Goal: Information Seeking & Learning: Learn about a topic

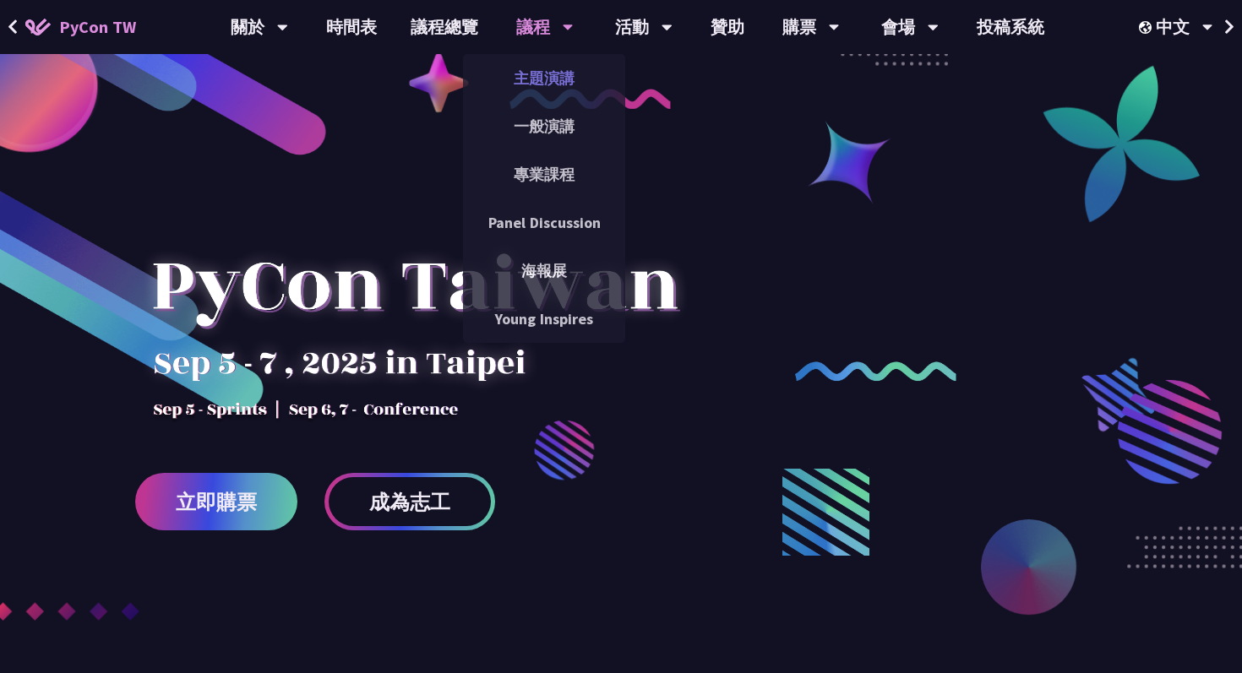
click at [537, 86] on link "主題演講" at bounding box center [544, 78] width 162 height 40
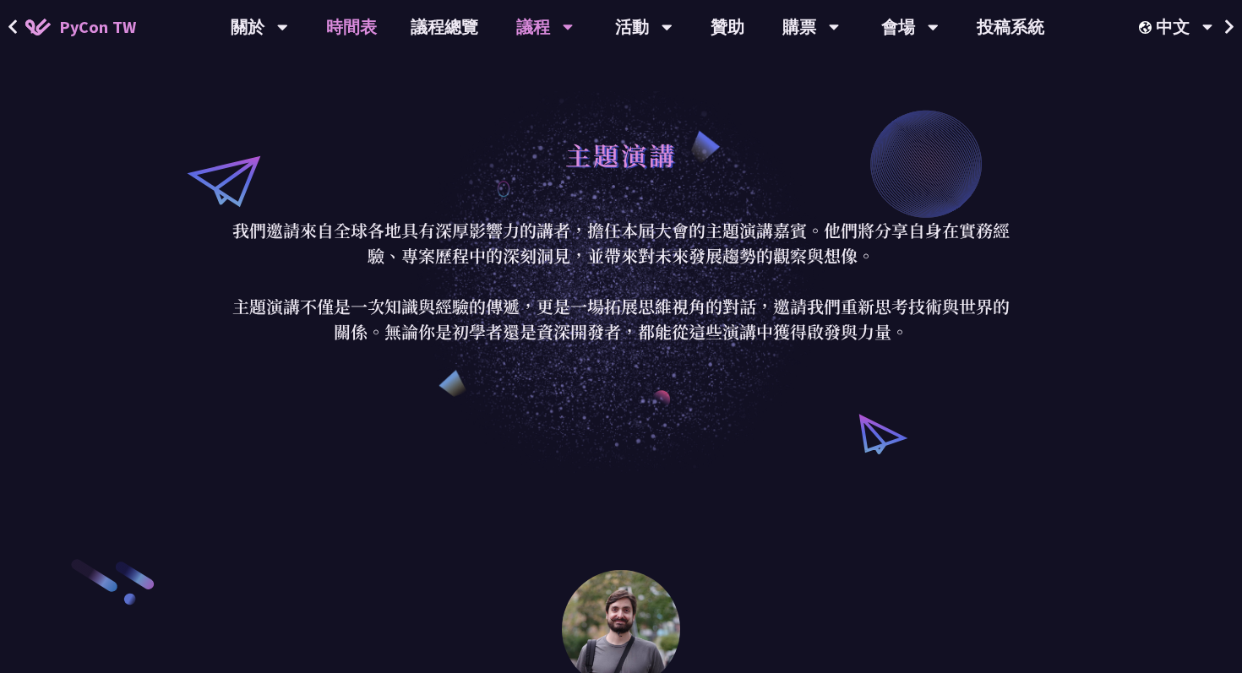
click at [368, 27] on link "時間表" at bounding box center [351, 27] width 84 height 54
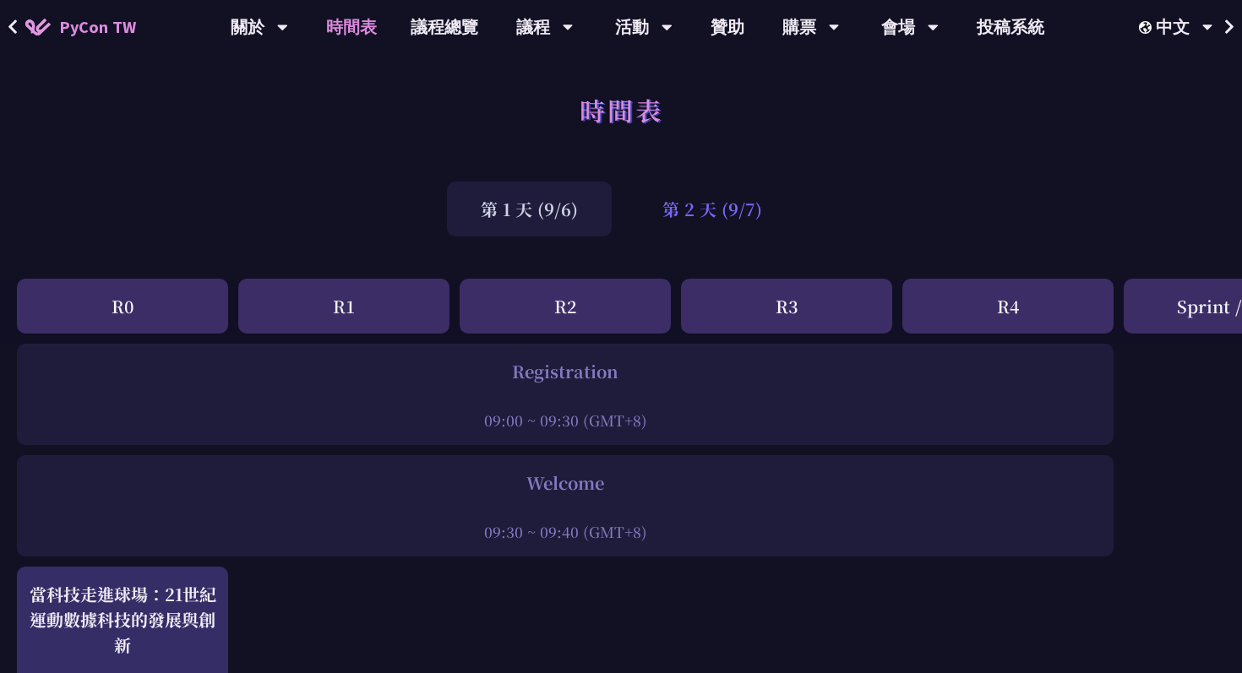
click at [691, 212] on div "第 2 天 (9/7)" at bounding box center [712, 209] width 167 height 55
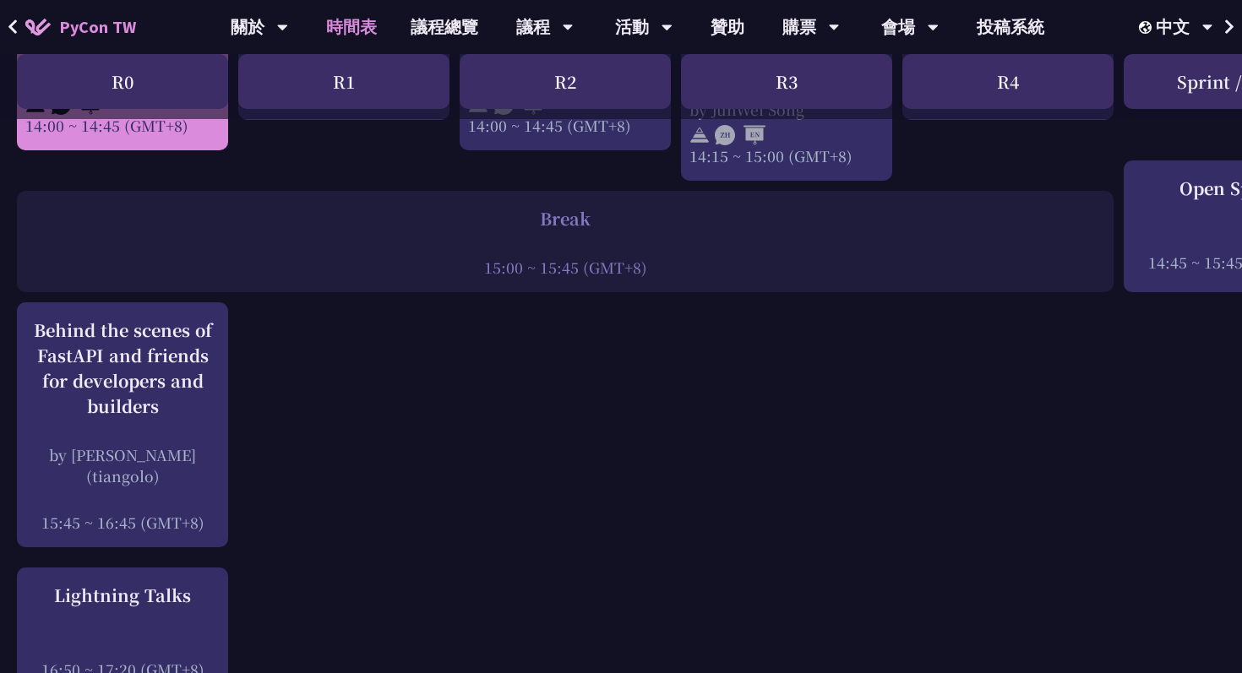
scroll to position [2034, 0]
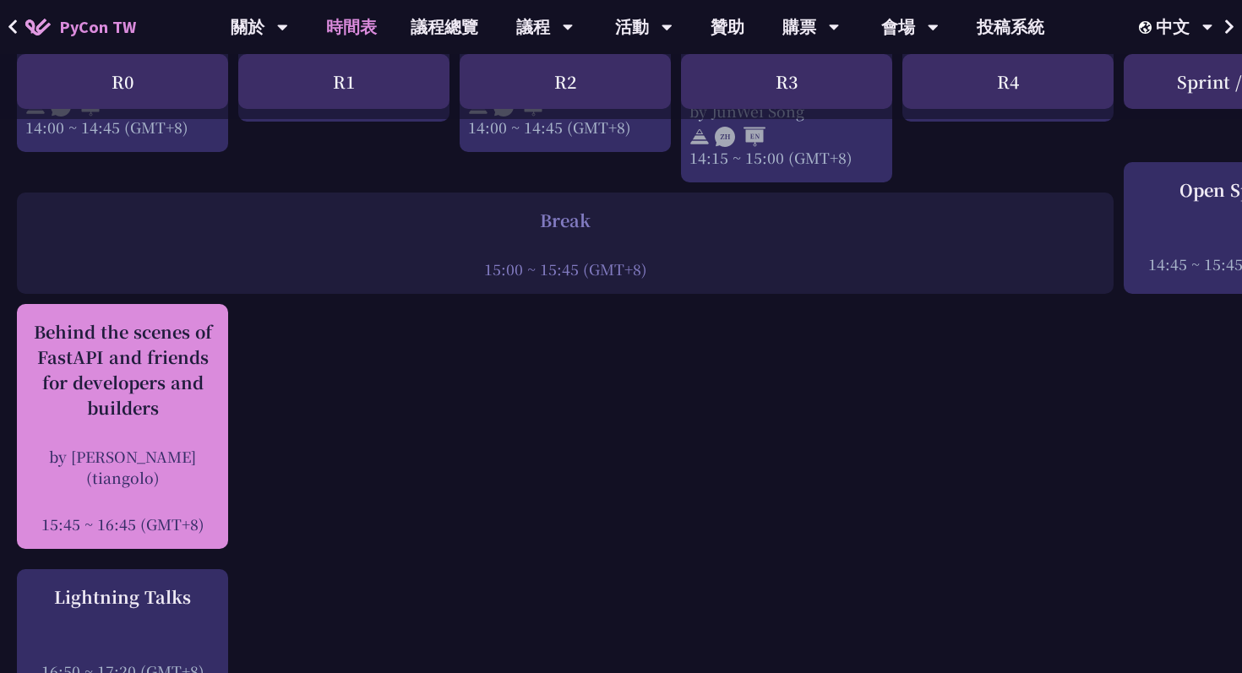
click at [187, 449] on div "by [PERSON_NAME] (tiangolo)" at bounding box center [122, 467] width 194 height 42
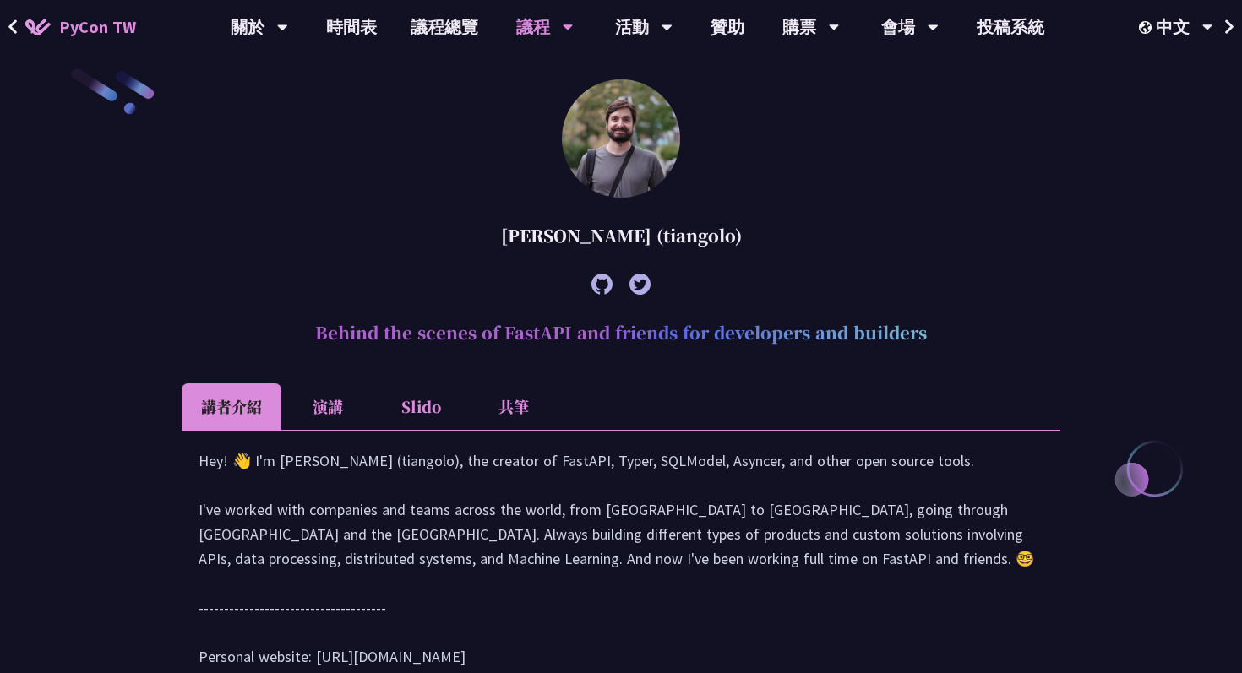
scroll to position [489, 0]
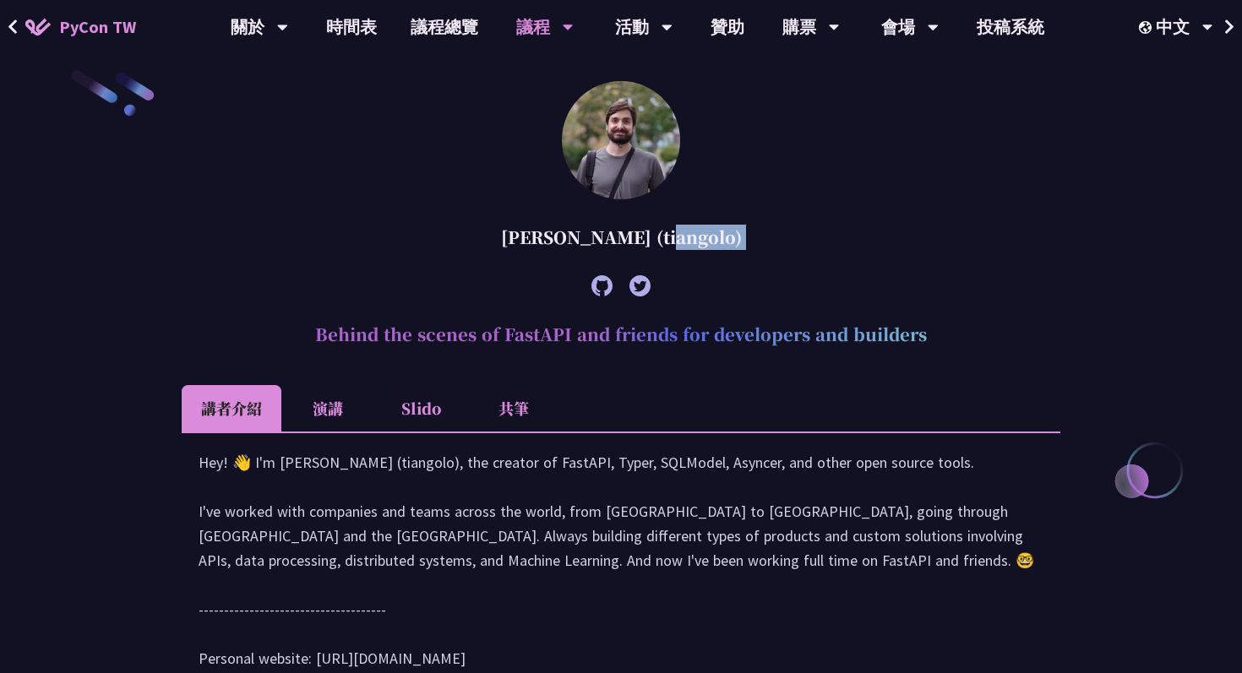
drag, startPoint x: 510, startPoint y: 222, endPoint x: 728, endPoint y: 271, distance: 223.4
click at [729, 272] on article "[PERSON_NAME] (tiangolo) Behind the scenes of FastAPI and friends for developer…" at bounding box center [621, 393] width 879 height 624
click at [728, 271] on div at bounding box center [621, 286] width 879 height 46
click at [583, 485] on div "Hey! 👋 I'm [PERSON_NAME] (tiangolo), the creator of FastAPI, Typer, SQLModel, A…" at bounding box center [621, 568] width 845 height 237
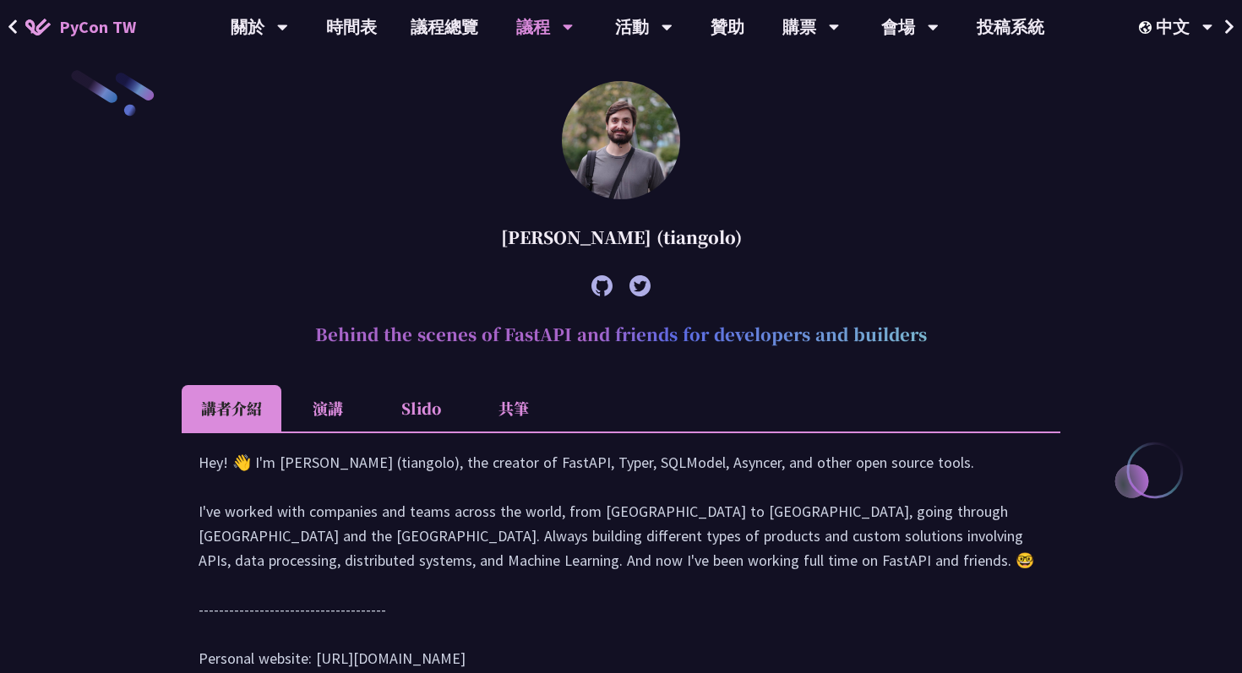
click at [573, 531] on div "Hey! 👋 I'm [PERSON_NAME] (tiangolo), the creator of FastAPI, Typer, SQLModel, A…" at bounding box center [621, 568] width 845 height 237
drag, startPoint x: 559, startPoint y: 485, endPoint x: 608, endPoint y: 488, distance: 49.1
click at [608, 488] on div "Hey! 👋 I'm [PERSON_NAME] (tiangolo), the creator of FastAPI, Typer, SQLModel, A…" at bounding box center [621, 568] width 845 height 237
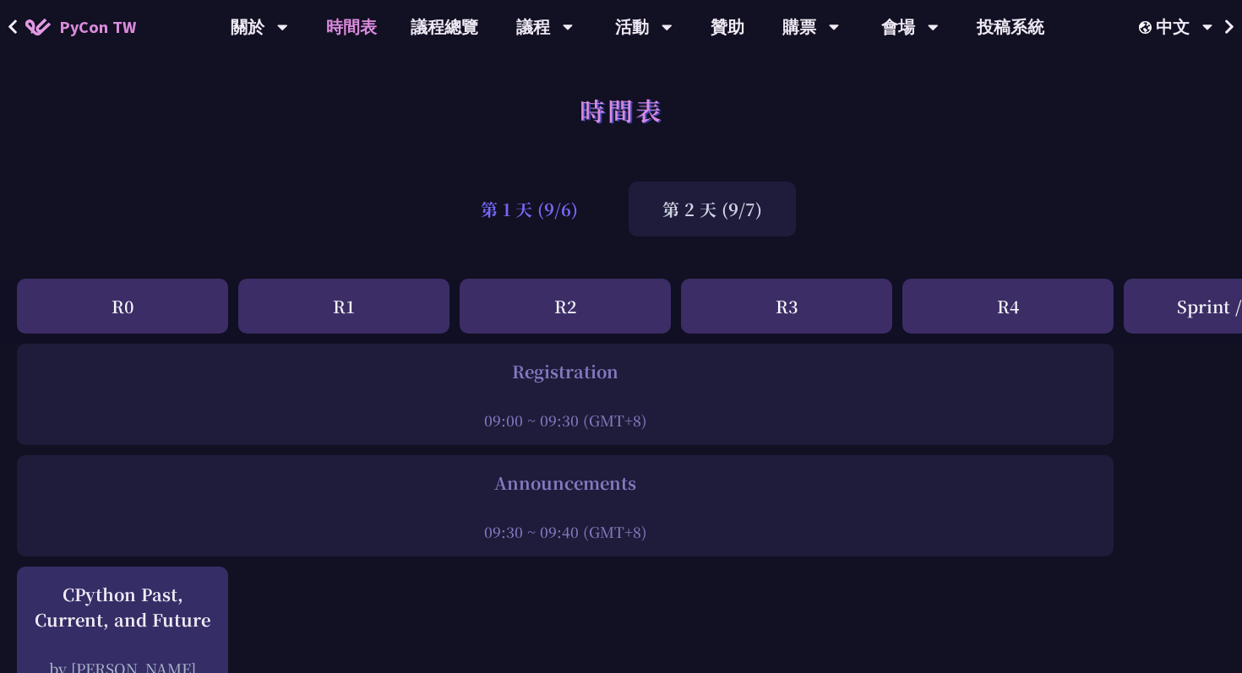
click at [481, 212] on div "第 1 天 (9/6)" at bounding box center [529, 209] width 165 height 55
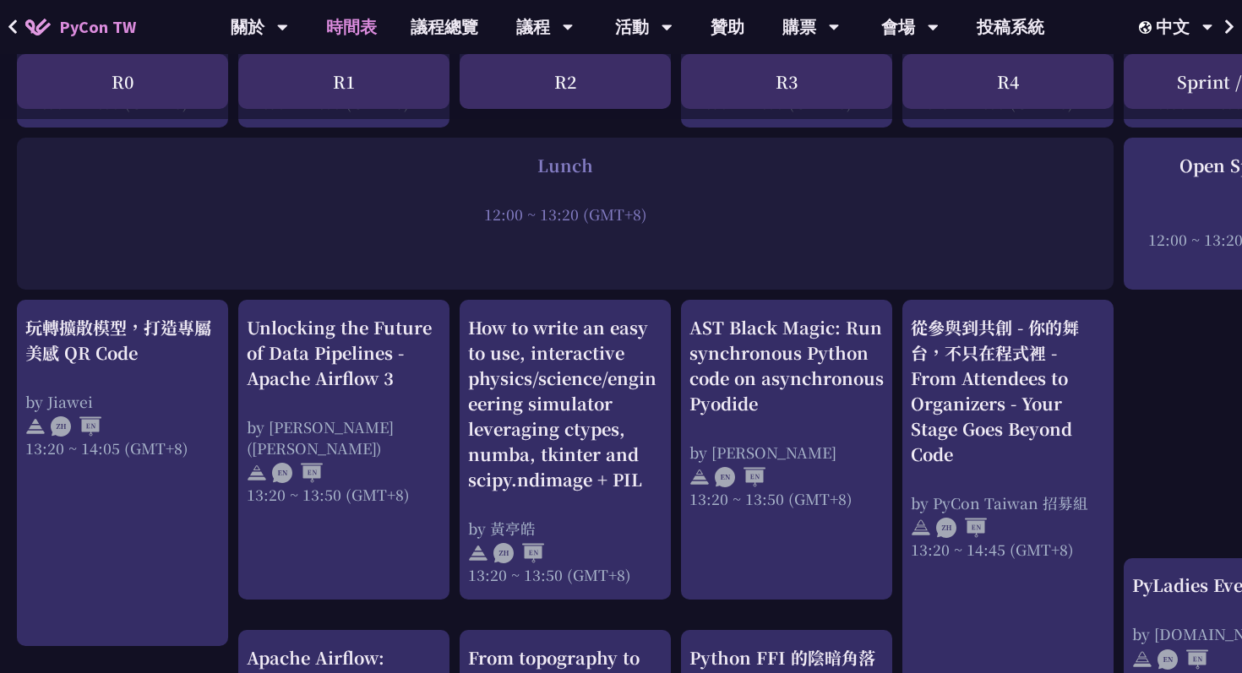
scroll to position [1265, 0]
